Goal: Transaction & Acquisition: Obtain resource

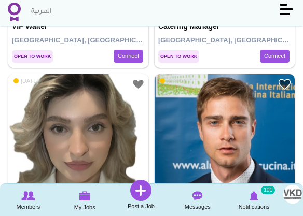
click at [15, 12] on img at bounding box center [14, 12] width 13 height 19
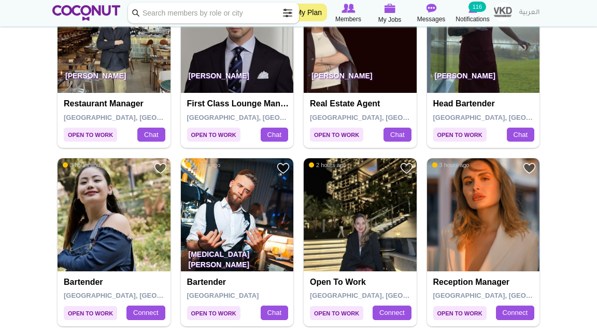
scroll to position [1153, 0]
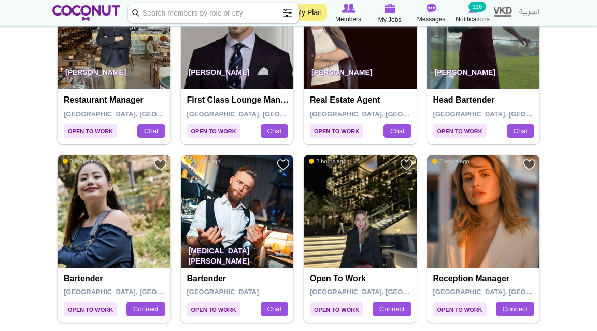
click at [263, 211] on img at bounding box center [237, 210] width 113 height 113
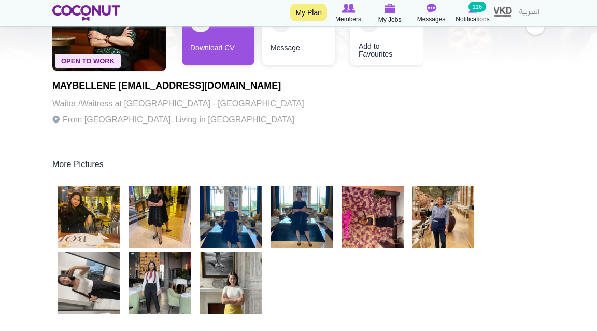
scroll to position [119, 0]
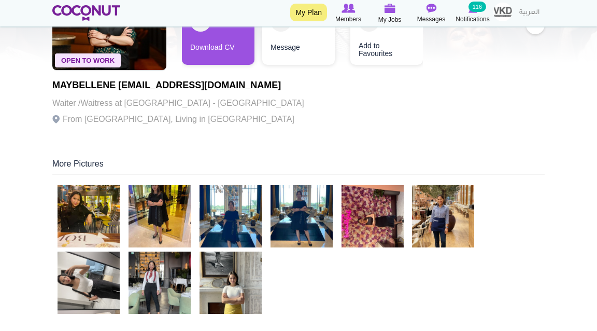
click at [104, 210] on img at bounding box center [89, 216] width 62 height 62
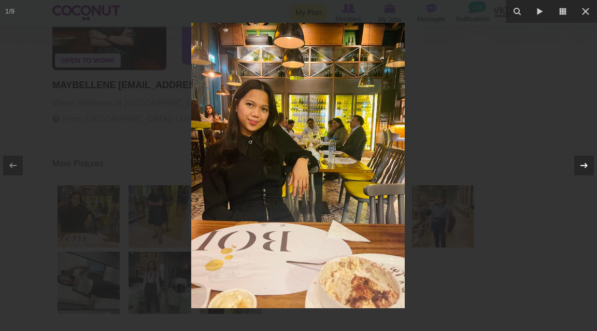
click at [588, 165] on icon at bounding box center [584, 165] width 12 height 12
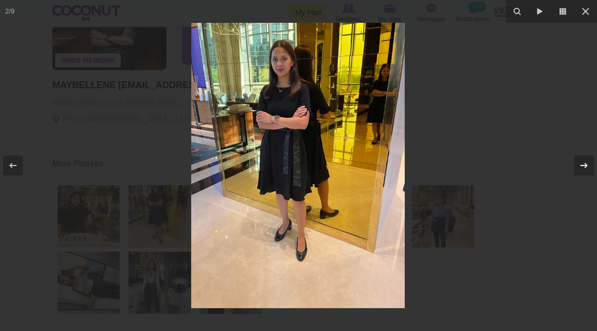
click at [588, 165] on icon at bounding box center [584, 165] width 12 height 12
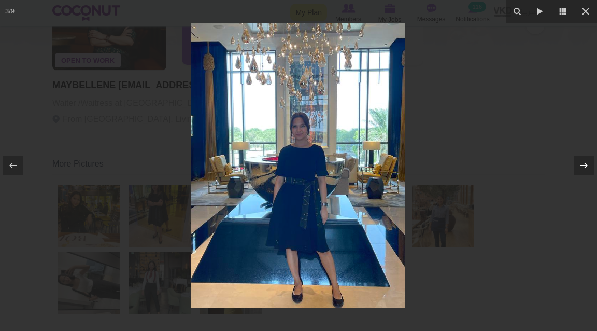
click at [588, 165] on icon at bounding box center [584, 165] width 12 height 12
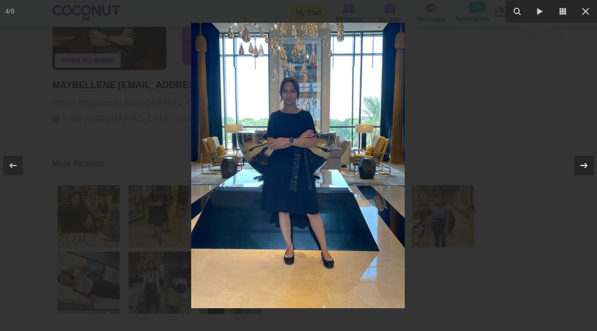
click at [588, 166] on icon at bounding box center [584, 165] width 12 height 12
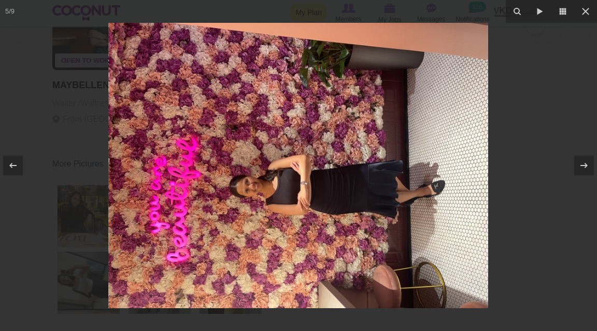
click at [540, 159] on div at bounding box center [298, 165] width 597 height 331
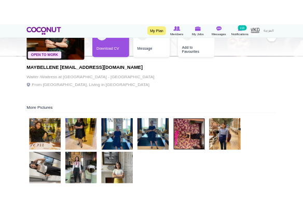
scroll to position [118, 0]
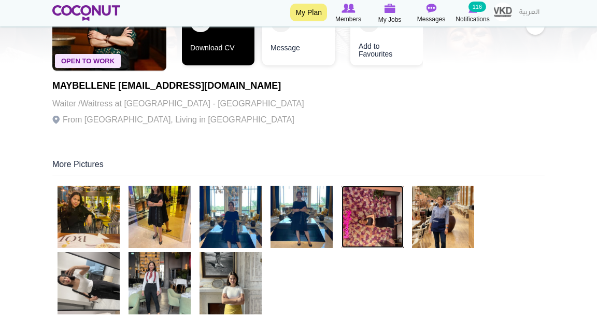
click at [208, 35] on link "Download CV" at bounding box center [218, 34] width 73 height 62
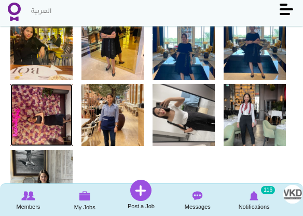
scroll to position [330, 0]
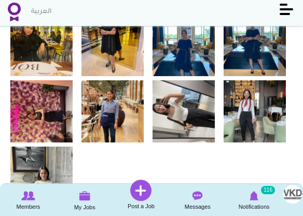
click at [110, 103] on img at bounding box center [112, 111] width 62 height 62
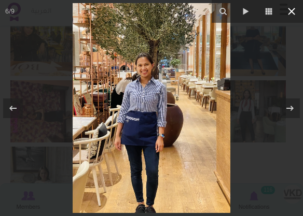
click at [294, 6] on icon at bounding box center [291, 11] width 12 height 12
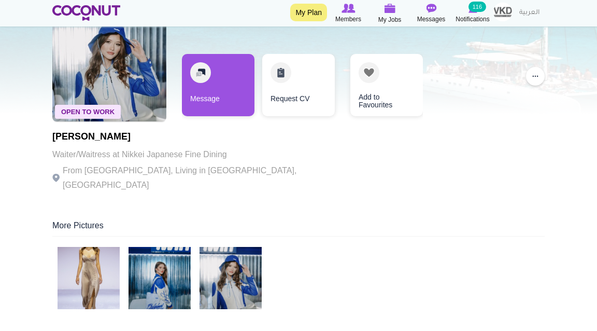
scroll to position [68, 0]
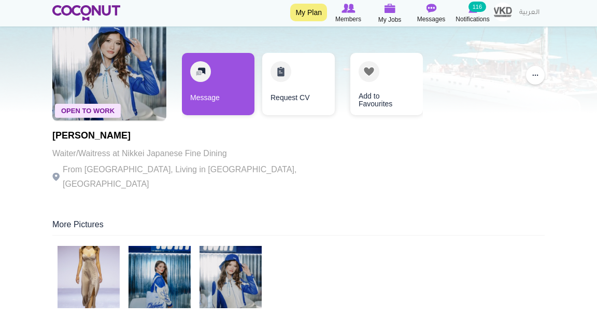
click at [72, 291] on img at bounding box center [89, 277] width 62 height 62
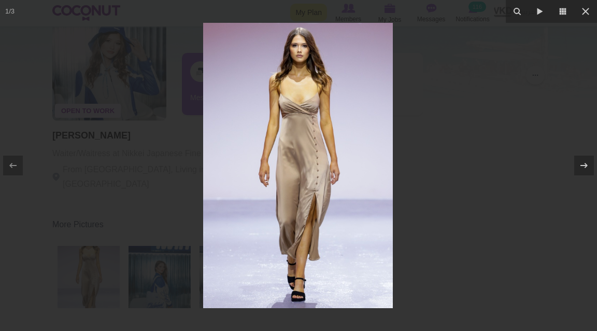
click at [453, 159] on div at bounding box center [298, 165] width 597 height 331
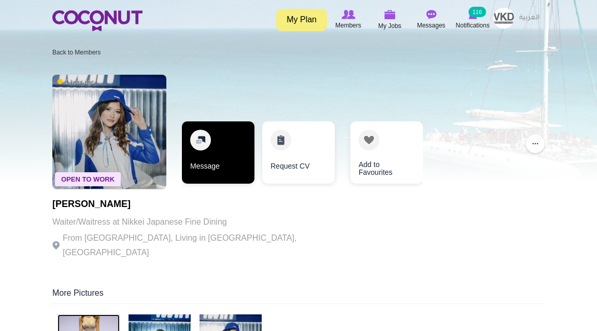
click at [212, 148] on link "Message" at bounding box center [218, 152] width 73 height 62
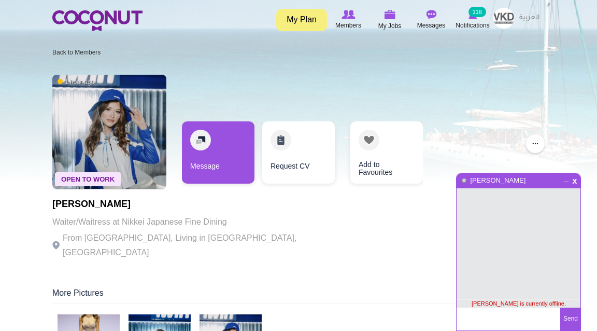
click at [480, 319] on textarea at bounding box center [509, 318] width 104 height 23
type textarea "H"
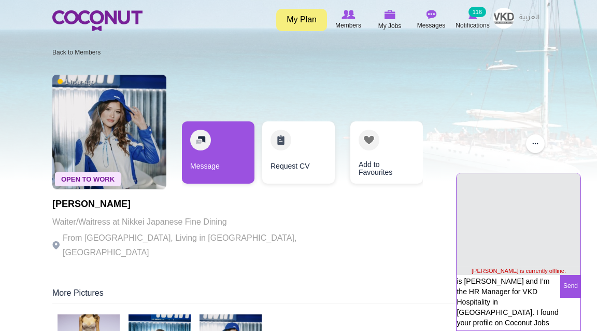
scroll to position [1, 0]
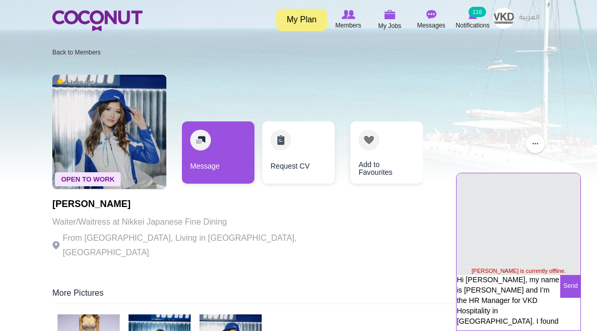
click at [481, 282] on textarea "Hi Alena, my name is Leonie and I’m the HR Manager for VKD Hospitality in Dubai…" at bounding box center [509, 301] width 104 height 53
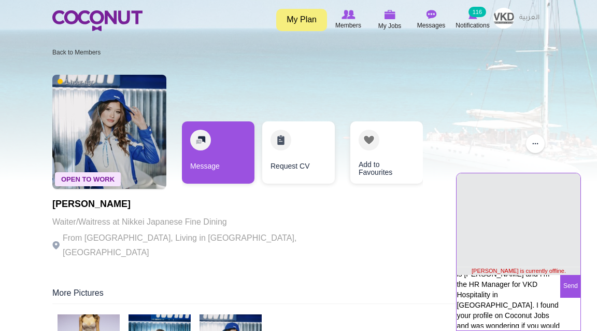
scroll to position [17, 0]
drag, startPoint x: 475, startPoint y: 304, endPoint x: 457, endPoint y: 292, distance: 21.7
click at [457, 292] on textarea "Hi Pippa, my name is Leonie and I’m the HR Manager for VKD Hospitality in Dubai…" at bounding box center [509, 301] width 104 height 53
drag, startPoint x: 558, startPoint y: 315, endPoint x: 503, endPoint y: 313, distance: 55.0
click at [503, 313] on textarea "Hi Pippa, my name is Leonie and I’m the HR Manager for VKD Hospitality in Dubai…" at bounding box center [509, 301] width 104 height 53
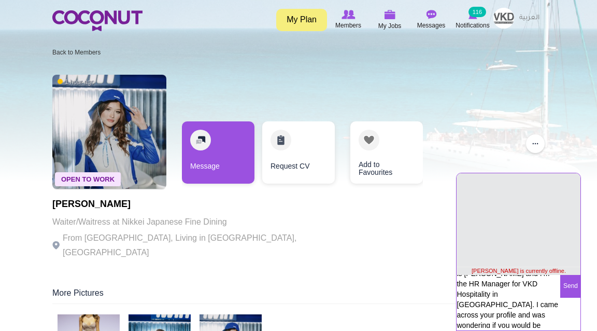
click at [522, 316] on textarea "Hi Pippa, my name is Leonie and I’m the HR Manager for VKD Hospitality in Dubai…" at bounding box center [509, 301] width 104 height 53
type textarea "Hi Pippa, my name is Leonie and I’m the HR Manager for VKD Hospitality in Dubai…"
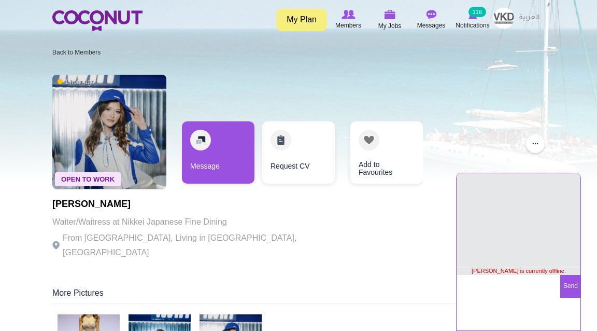
scroll to position [36, 0]
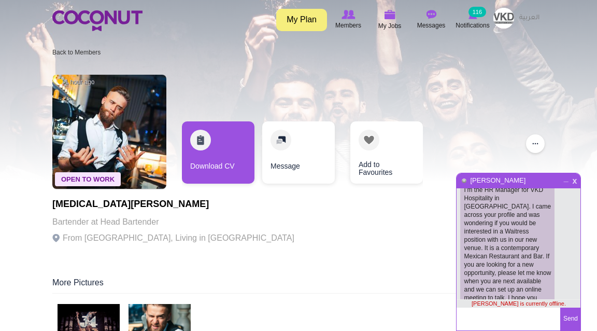
click at [572, 182] on span "x" at bounding box center [575, 180] width 9 height 8
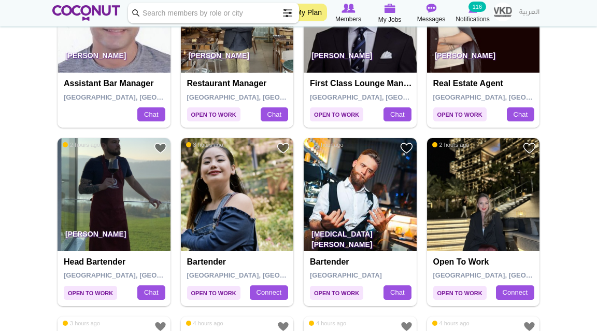
scroll to position [1182, 0]
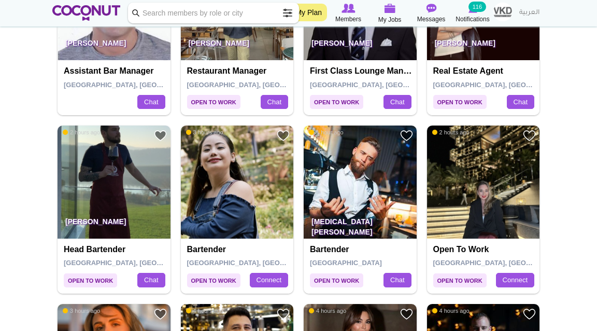
click at [247, 172] on img at bounding box center [237, 181] width 113 height 113
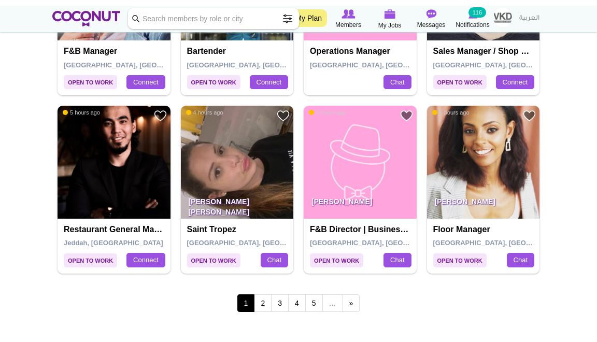
scroll to position [1743, 0]
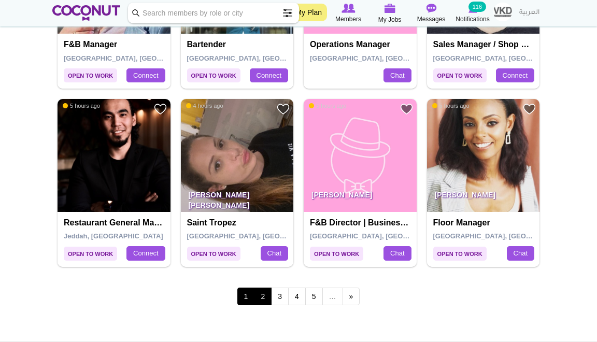
click at [261, 295] on link "2" at bounding box center [263, 297] width 18 height 18
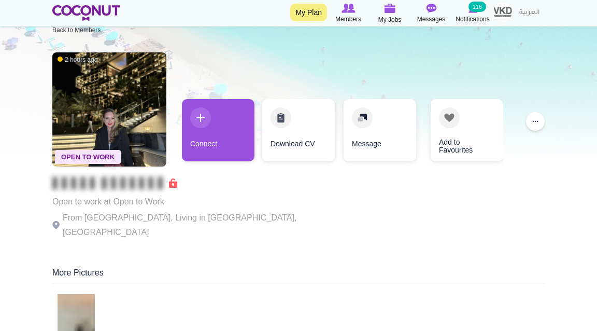
scroll to position [21, 0]
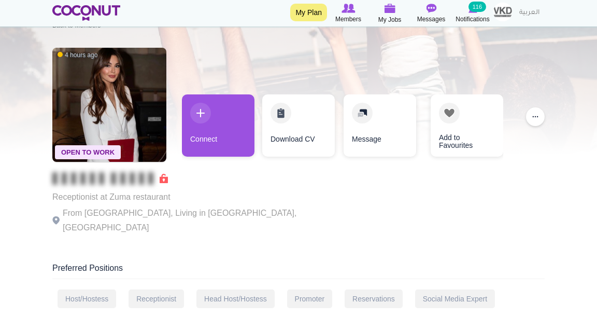
scroll to position [47, 0]
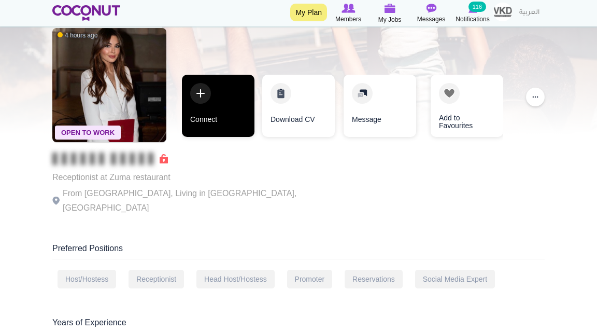
click at [212, 104] on link "Connect" at bounding box center [218, 106] width 73 height 62
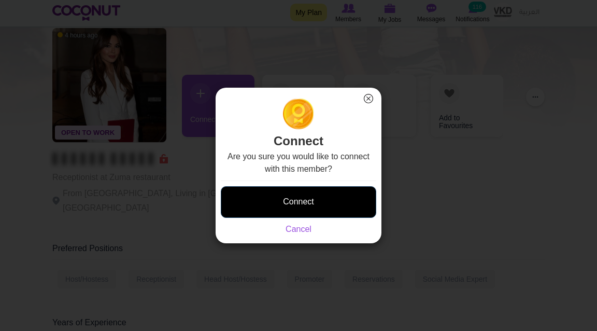
click at [301, 205] on button "Connect" at bounding box center [299, 202] width 156 height 32
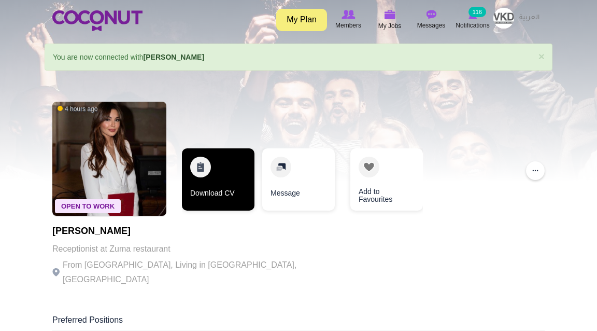
click at [232, 181] on link "Download CV" at bounding box center [218, 179] width 73 height 62
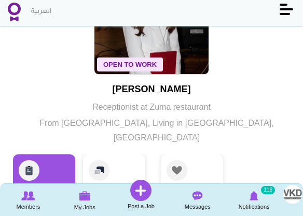
scroll to position [123, 0]
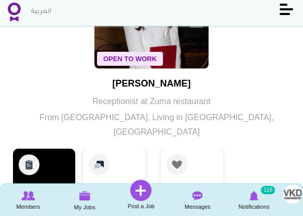
click at [41, 167] on link "Download CV" at bounding box center [44, 177] width 62 height 57
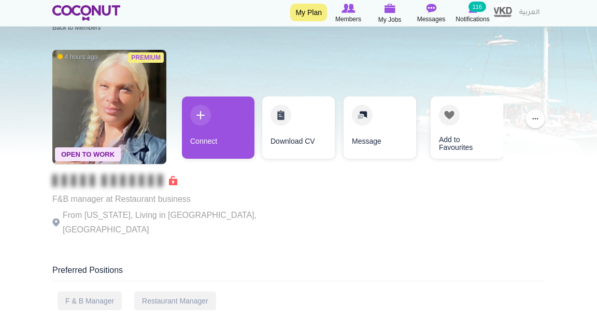
scroll to position [25, 0]
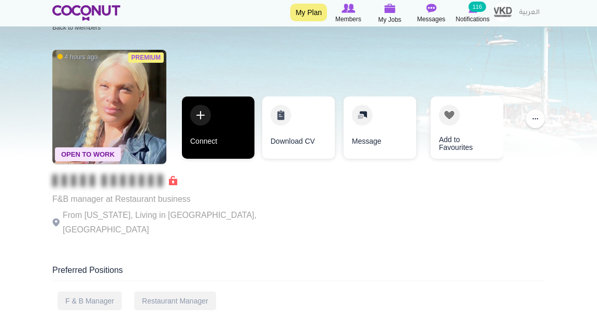
click at [229, 136] on link "Connect" at bounding box center [218, 127] width 73 height 62
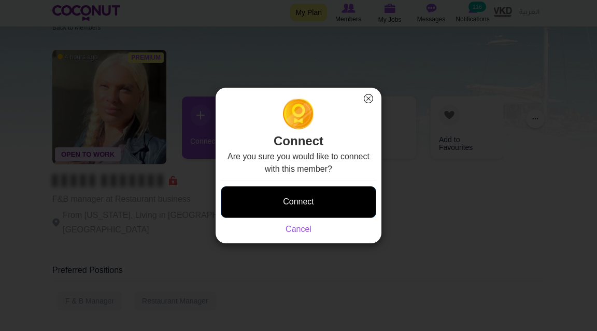
click at [294, 199] on button "Connect" at bounding box center [299, 202] width 156 height 32
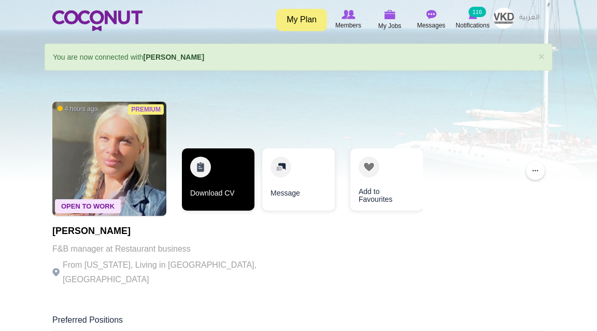
click at [245, 178] on link "Download CV" at bounding box center [218, 179] width 73 height 62
click at [228, 171] on link "Download CV" at bounding box center [218, 179] width 73 height 62
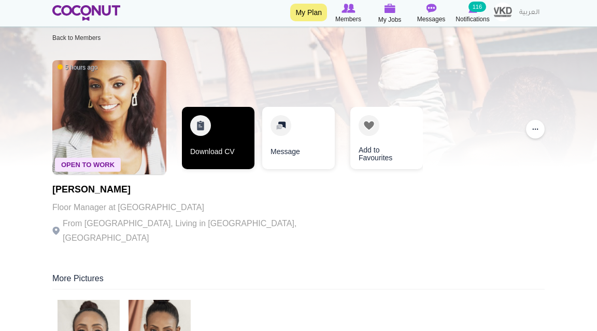
scroll to position [15, 0]
click at [221, 144] on link "Download CV" at bounding box center [218, 137] width 73 height 62
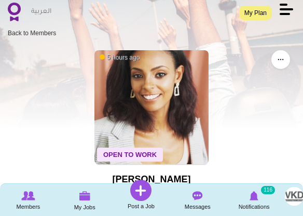
scroll to position [0, 0]
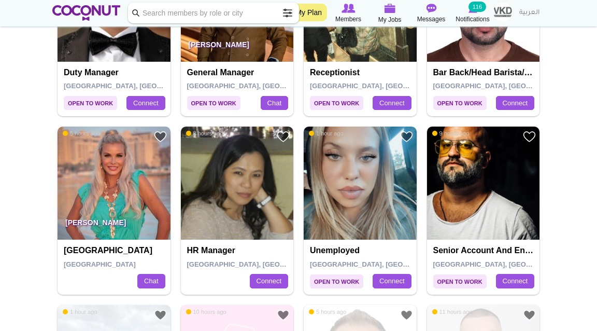
scroll to position [827, 0]
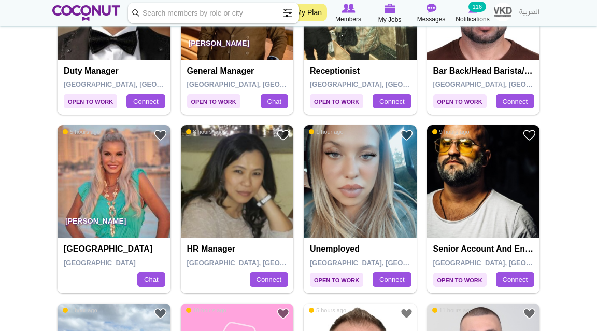
click at [126, 180] on img at bounding box center [114, 181] width 113 height 113
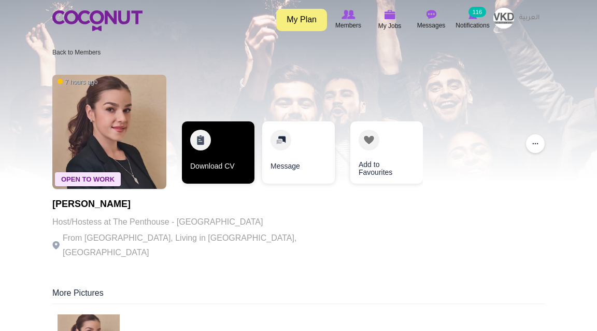
click at [225, 159] on link "Download CV" at bounding box center [218, 152] width 73 height 62
click at [219, 151] on link "Download CV" at bounding box center [218, 152] width 73 height 62
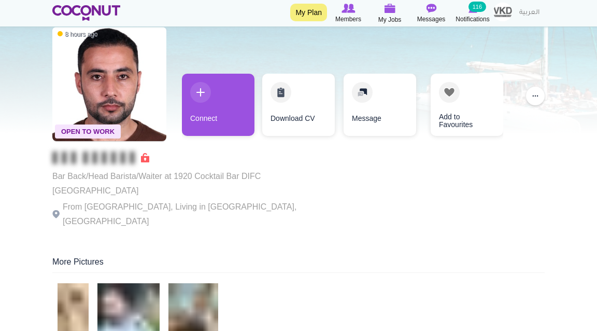
scroll to position [46, 0]
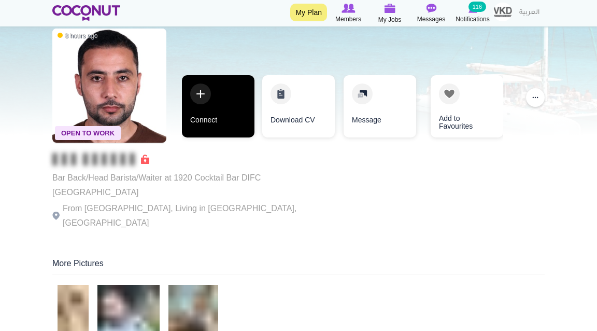
click at [237, 98] on link "Connect" at bounding box center [218, 106] width 73 height 62
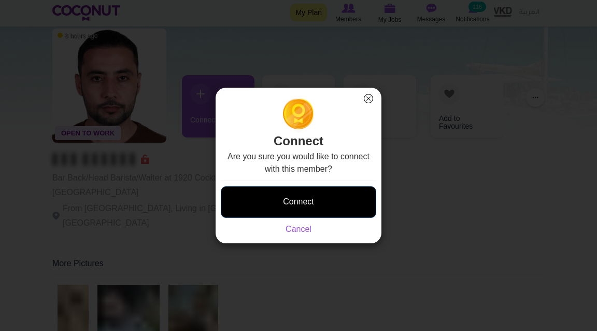
click at [287, 210] on button "Connect" at bounding box center [299, 202] width 156 height 32
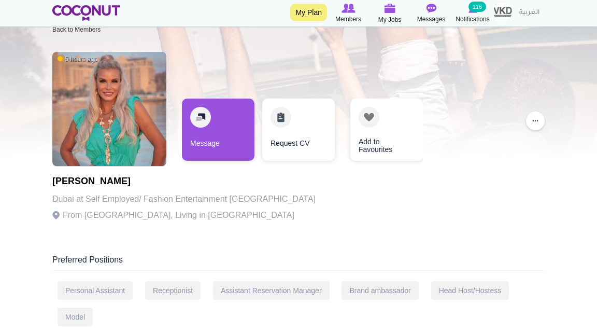
scroll to position [23, 0]
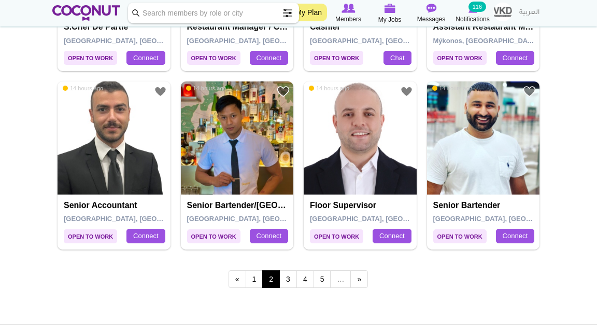
scroll to position [1763, 0]
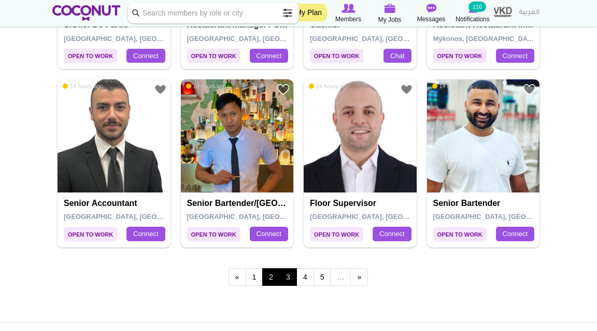
click at [288, 272] on link "3" at bounding box center [288, 277] width 18 height 18
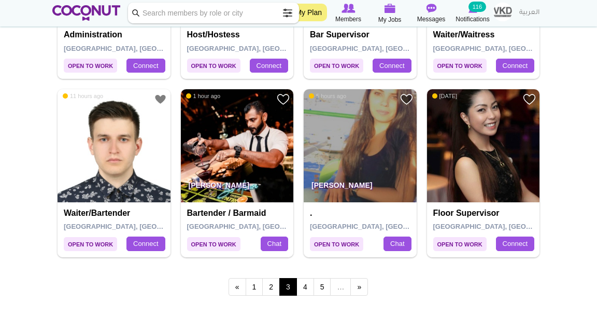
scroll to position [1756, 0]
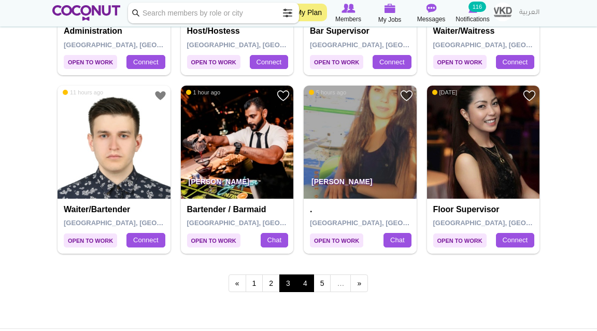
click at [305, 281] on link "4" at bounding box center [306, 283] width 18 height 18
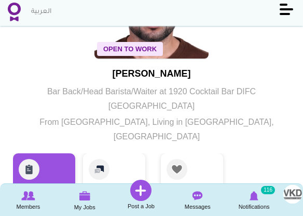
scroll to position [79, 0]
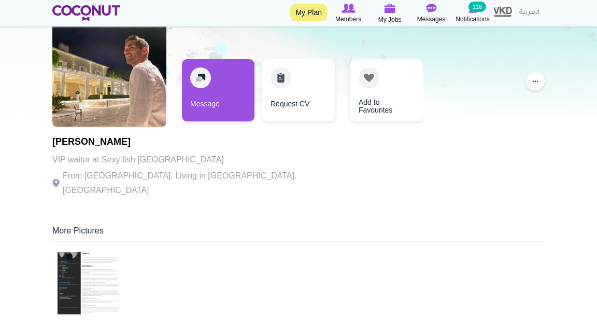
scroll to position [64, 0]
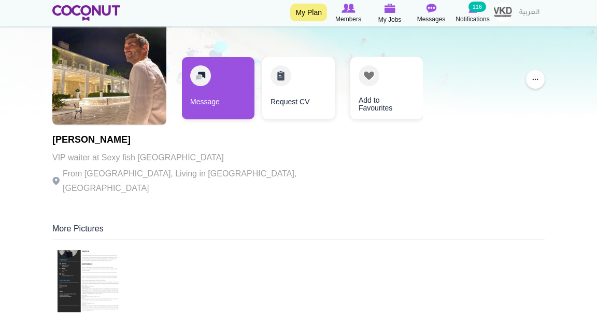
click at [106, 253] on img at bounding box center [89, 281] width 62 height 62
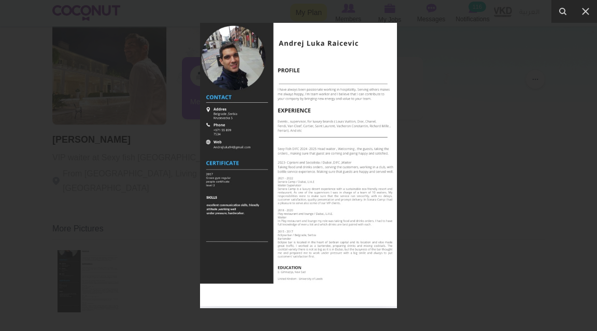
click at [488, 91] on div at bounding box center [298, 165] width 597 height 331
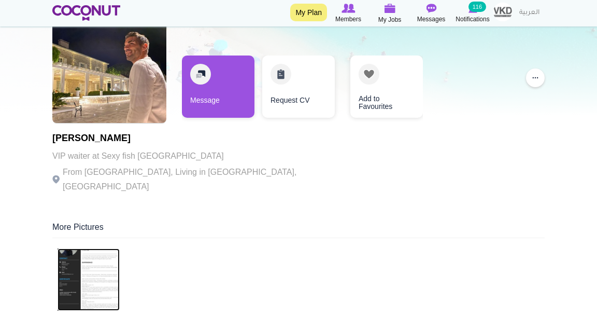
scroll to position [69, 0]
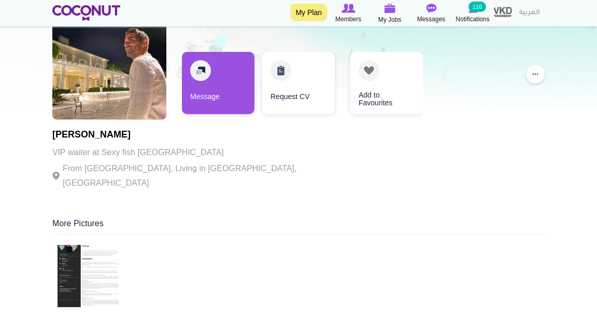
click at [90, 275] on img at bounding box center [89, 276] width 62 height 62
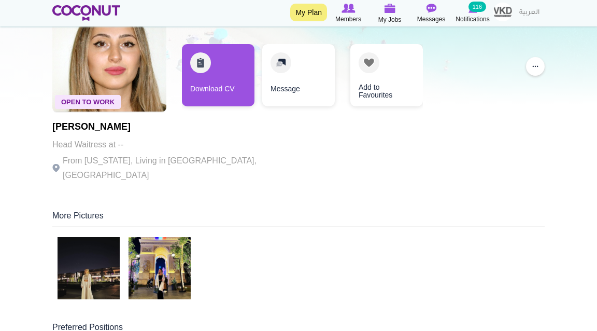
scroll to position [79, 0]
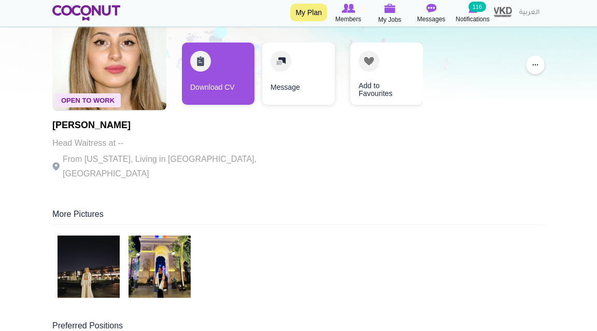
click at [93, 255] on img at bounding box center [89, 266] width 62 height 62
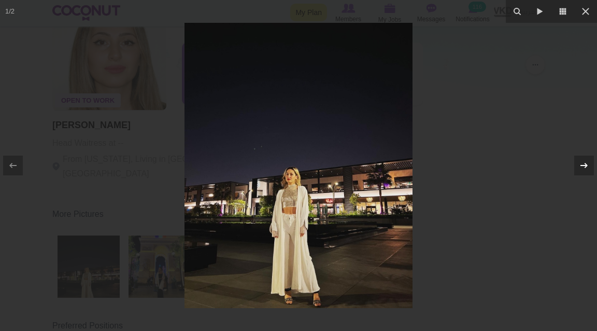
click at [586, 166] on icon at bounding box center [584, 165] width 7 height 5
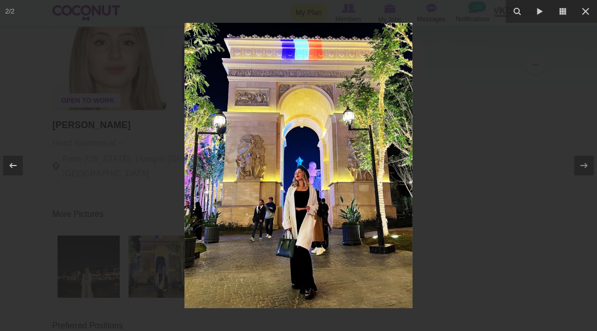
click at [520, 169] on div at bounding box center [298, 165] width 597 height 331
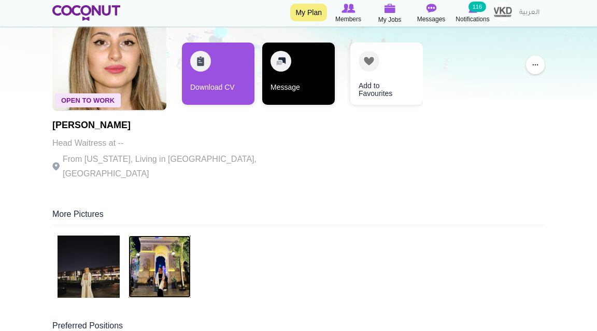
scroll to position [79, 0]
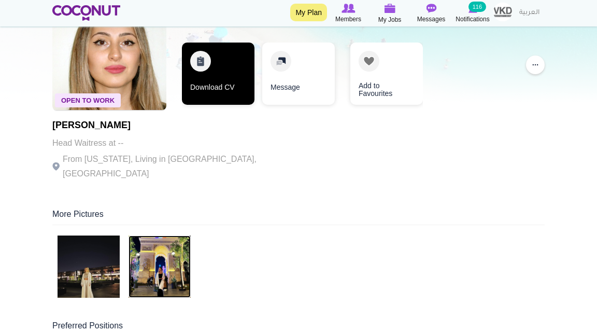
click at [245, 84] on link "Download CV" at bounding box center [218, 74] width 73 height 62
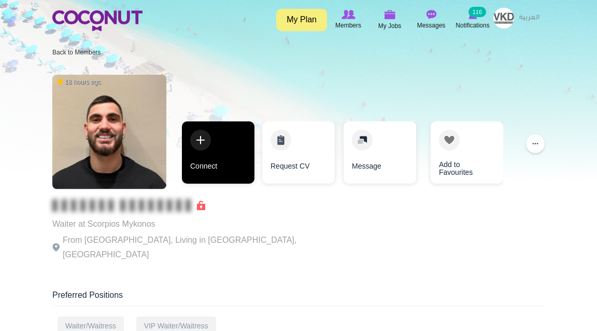
click at [217, 164] on link "Connect" at bounding box center [218, 152] width 73 height 62
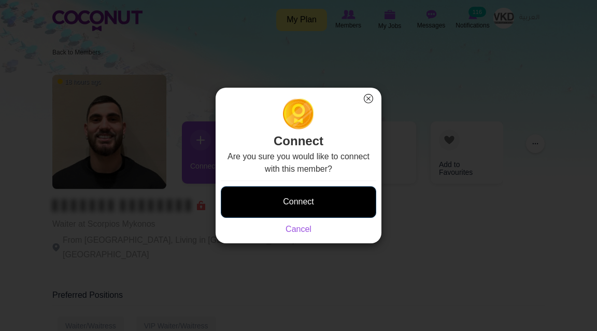
click at [267, 196] on button "Connect" at bounding box center [299, 202] width 156 height 32
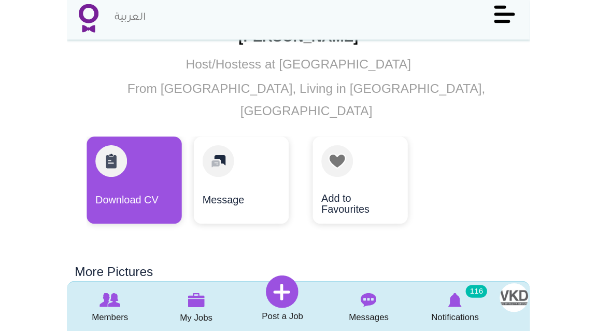
scroll to position [158, 0]
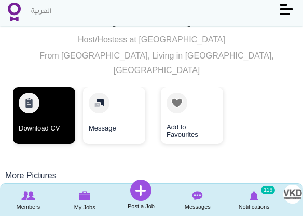
click at [43, 102] on link "Download CV" at bounding box center [44, 115] width 62 height 57
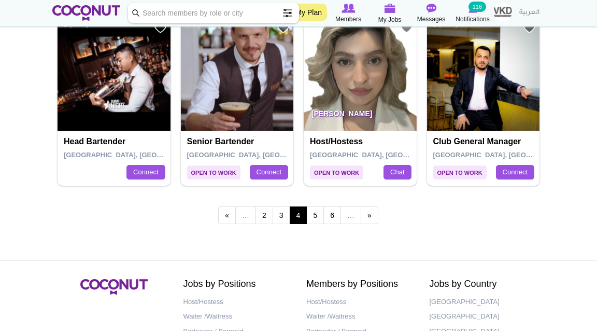
scroll to position [1825, 0]
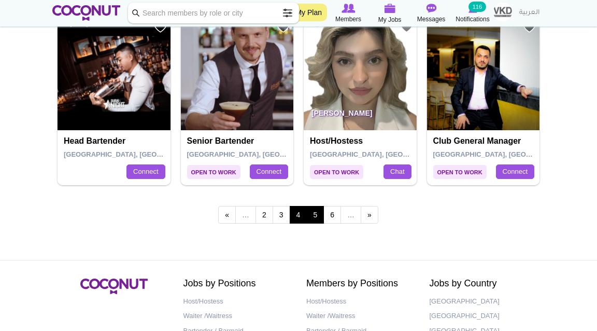
click at [317, 215] on link "5" at bounding box center [315, 215] width 18 height 18
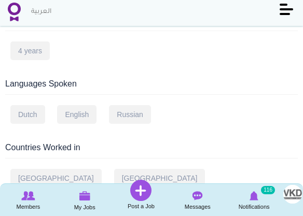
scroll to position [405, 0]
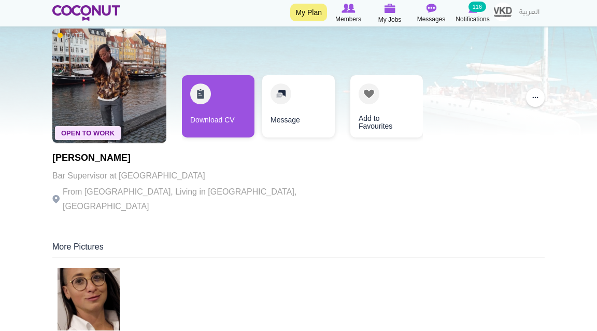
scroll to position [31, 0]
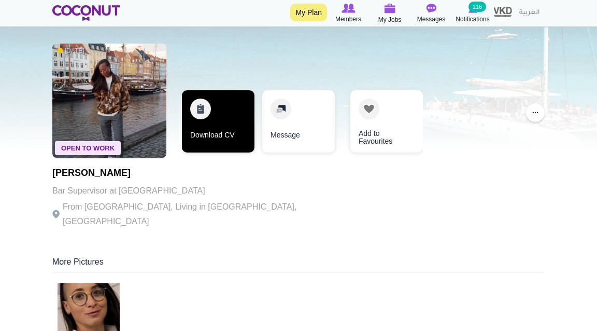
click at [214, 129] on link "Download CV" at bounding box center [218, 121] width 73 height 62
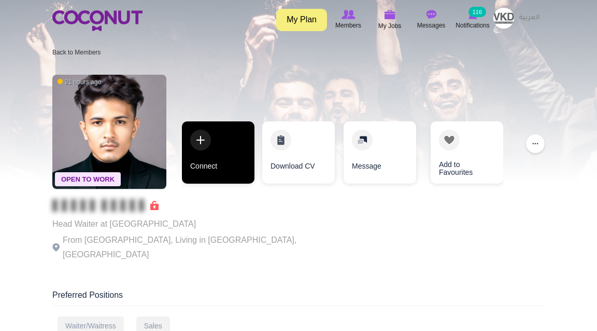
click at [230, 134] on link "Connect" at bounding box center [218, 152] width 73 height 62
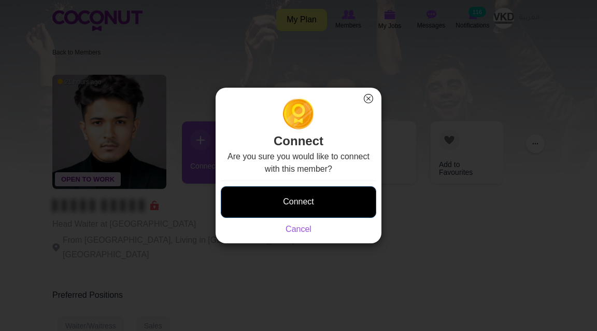
click at [278, 199] on button "Connect" at bounding box center [299, 202] width 156 height 32
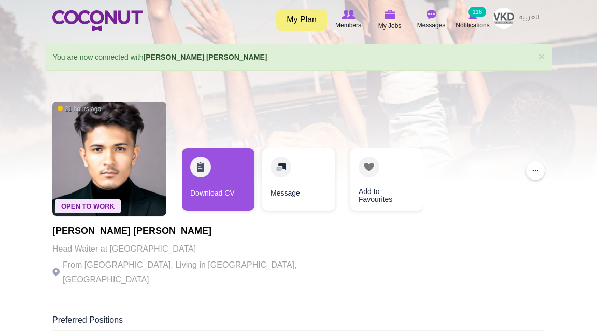
click at [232, 169] on link "Download CV" at bounding box center [218, 179] width 73 height 62
